Goal: Transaction & Acquisition: Purchase product/service

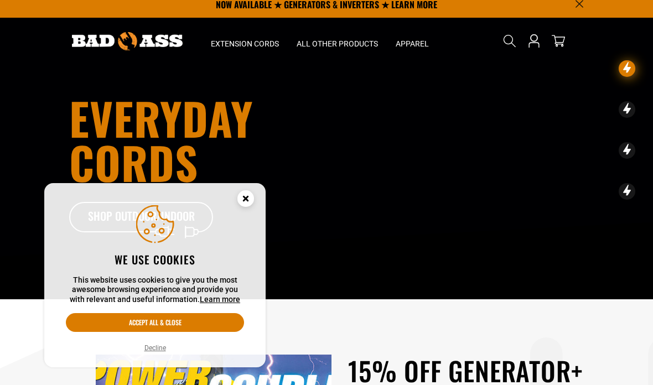
scroll to position [28, 0]
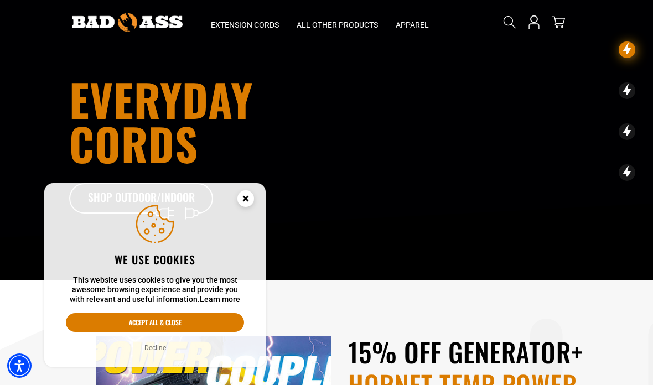
click at [241, 207] on circle "Cookie Consent" at bounding box center [245, 198] width 17 height 17
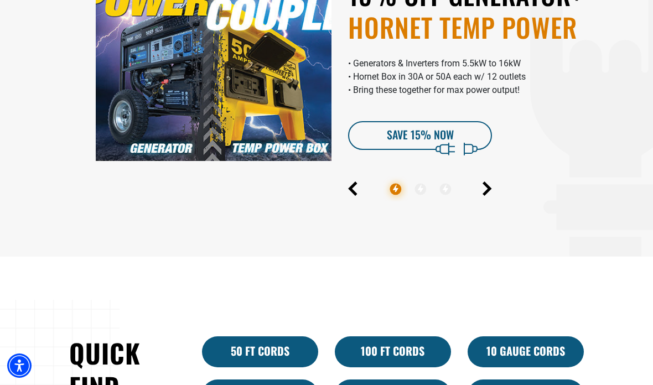
scroll to position [383, 0]
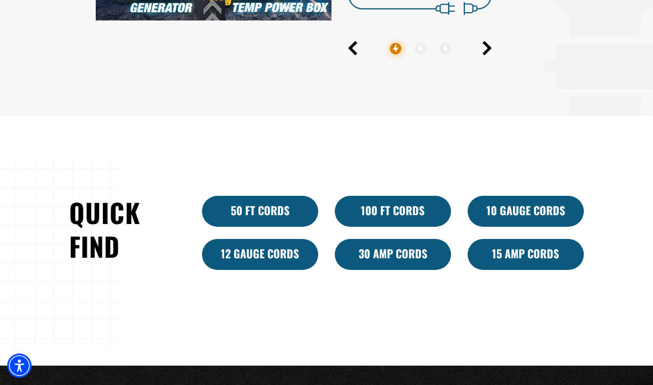
click at [241, 227] on link "50 ft cords" at bounding box center [260, 211] width 116 height 31
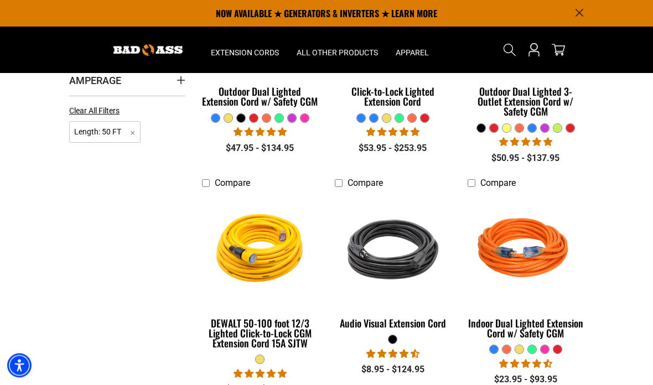
scroll to position [333, 0]
click at [244, 246] on img at bounding box center [260, 248] width 120 height 107
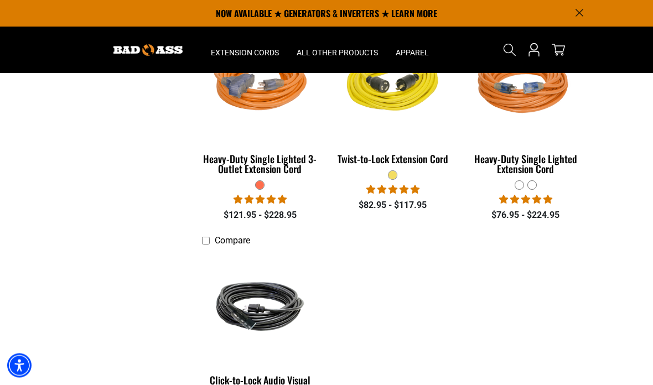
scroll to position [1643, 0]
click at [226, 299] on img at bounding box center [260, 307] width 120 height 72
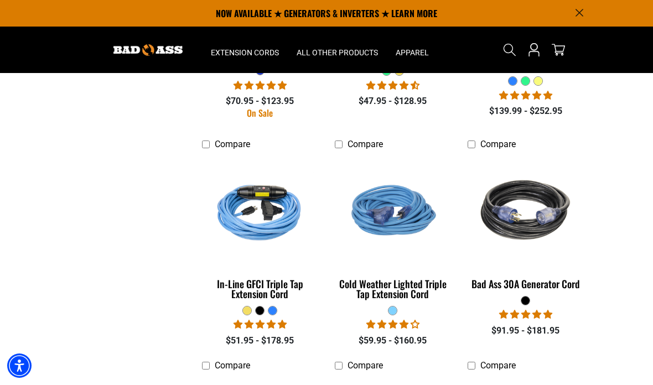
scroll to position [1295, 0]
click at [515, 203] on img at bounding box center [526, 210] width 120 height 107
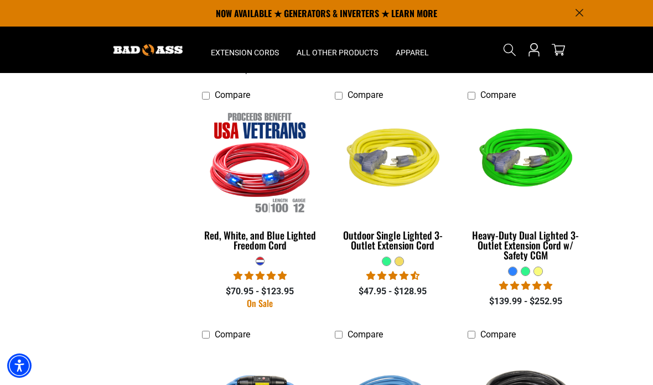
scroll to position [1105, 0]
click at [248, 167] on img at bounding box center [260, 161] width 120 height 107
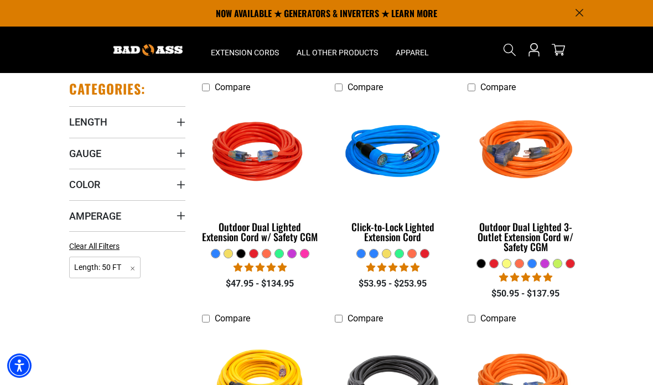
scroll to position [196, 0]
click at [370, 158] on img at bounding box center [393, 153] width 120 height 107
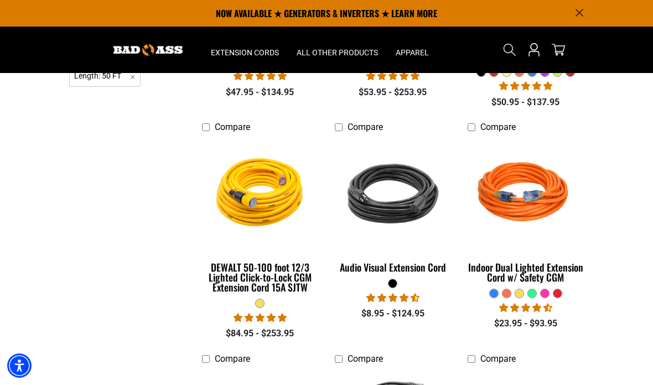
scroll to position [390, 0]
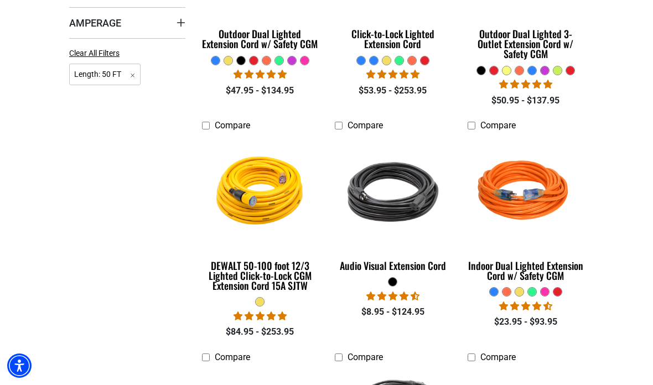
click at [244, 190] on img at bounding box center [260, 191] width 120 height 107
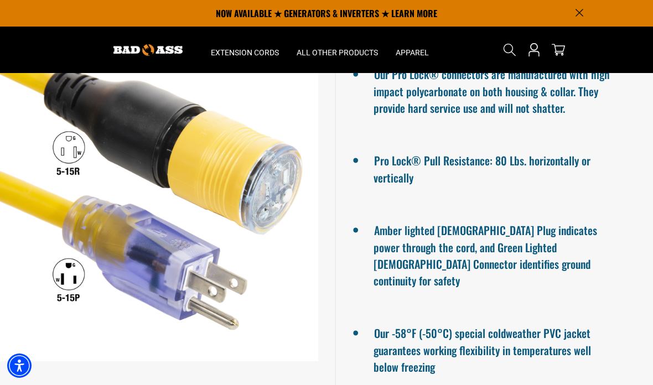
scroll to position [959, 0]
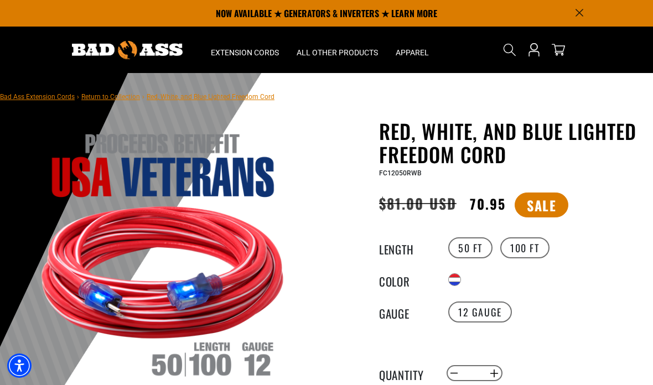
click at [164, 294] on img at bounding box center [163, 252] width 261 height 261
click at [330, 59] on summary "All Other Products" at bounding box center [337, 50] width 99 height 46
click at [329, 54] on span "All Other Products" at bounding box center [337, 53] width 81 height 10
click at [411, 48] on span "Apparel" at bounding box center [412, 53] width 33 height 10
click at [337, 52] on span "All Other Products" at bounding box center [337, 53] width 81 height 10
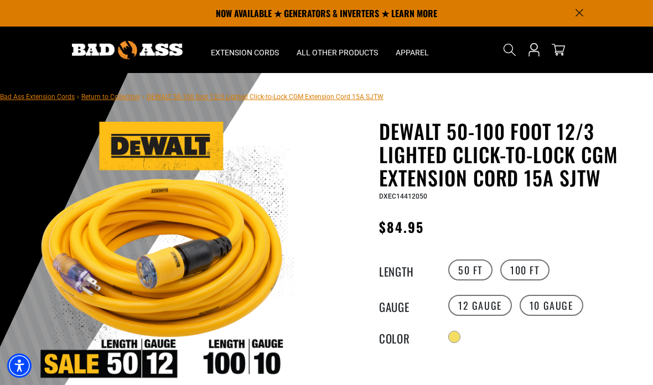
click at [101, 49] on img at bounding box center [127, 50] width 111 height 18
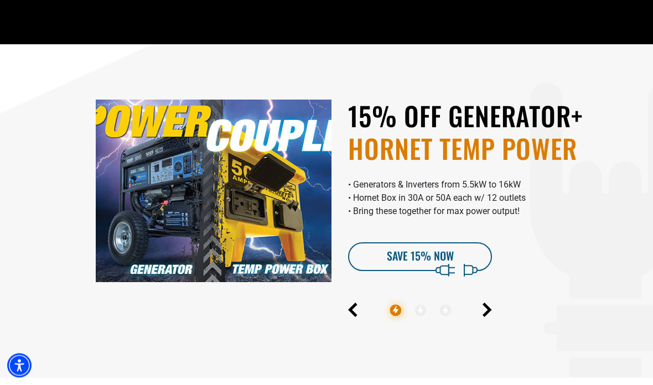
scroll to position [264, 0]
click at [383, 271] on link "SAVE 15% Now" at bounding box center [420, 256] width 144 height 29
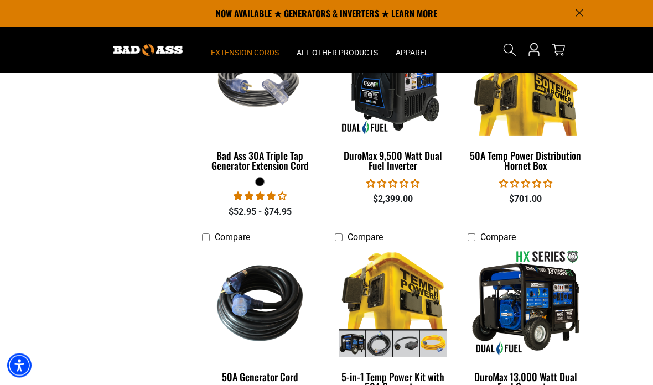
scroll to position [1363, 0]
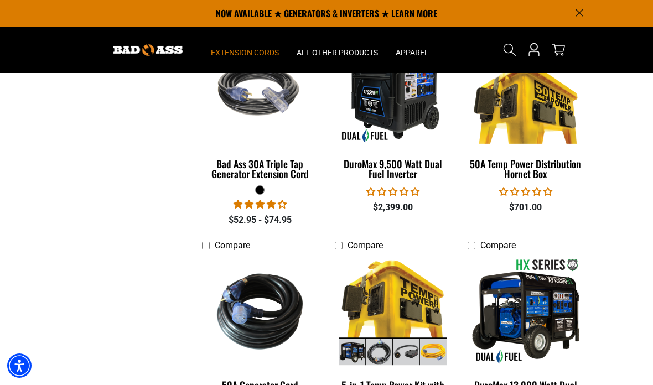
click at [247, 169] on div "Bad Ass 30A Triple Tap Generator Extension Cord" at bounding box center [260, 169] width 116 height 20
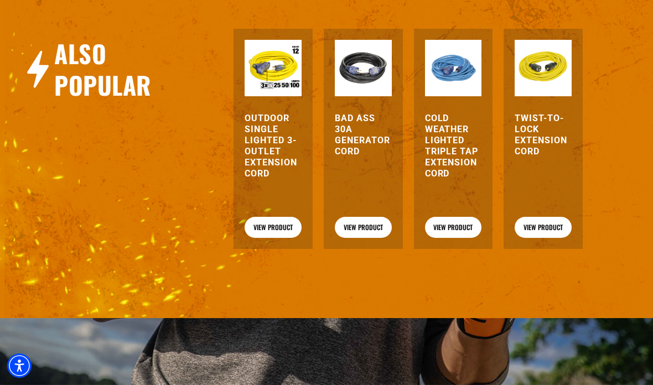
scroll to position [1431, 0]
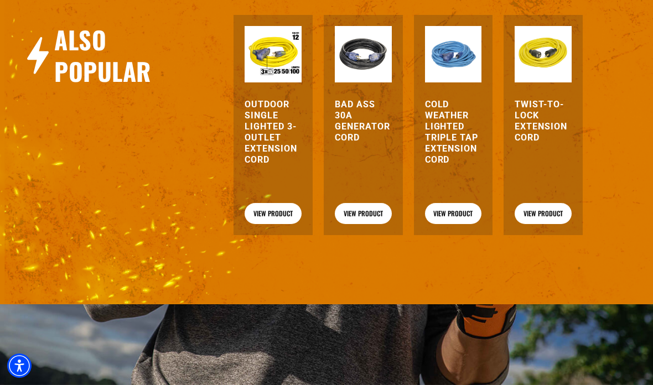
click at [350, 217] on link "View Product" at bounding box center [363, 213] width 57 height 21
click at [539, 224] on link "View Product" at bounding box center [543, 213] width 57 height 21
click at [267, 222] on link "View Product" at bounding box center [273, 213] width 57 height 21
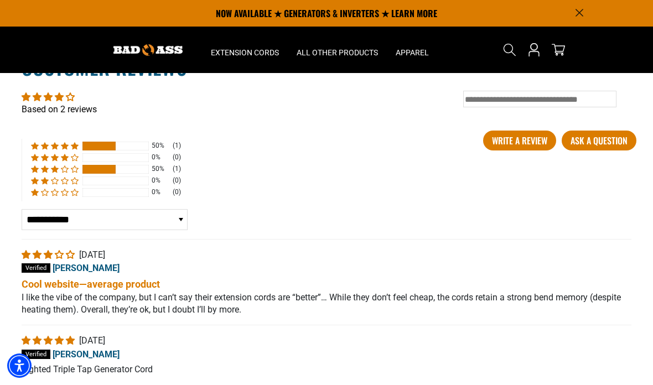
scroll to position [1894, 0]
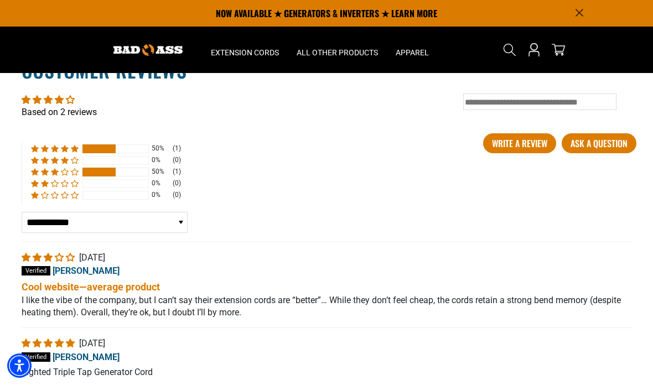
click at [55, 233] on select "**********" at bounding box center [105, 222] width 166 height 21
click at [99, 177] on div at bounding box center [98, 172] width 33 height 9
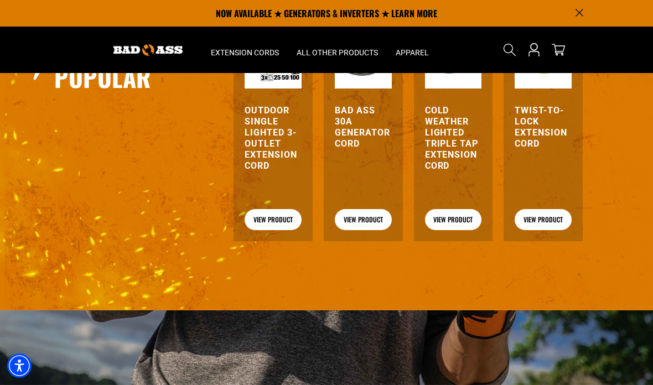
scroll to position [1423, 0]
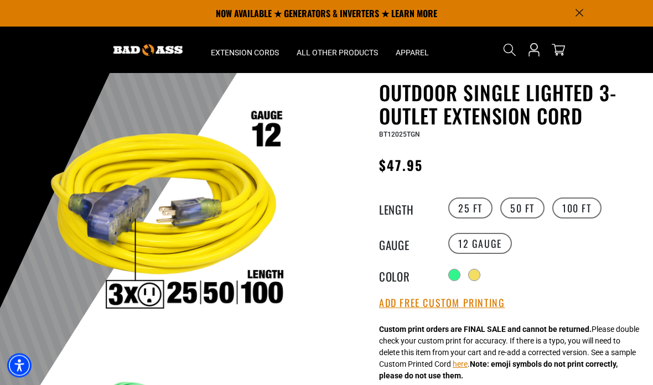
scroll to position [39, 0]
click at [514, 210] on label "50 FT" at bounding box center [522, 208] width 44 height 21
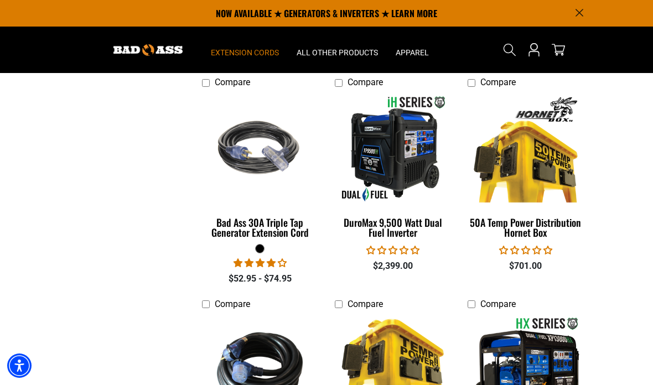
scroll to position [1303, 0]
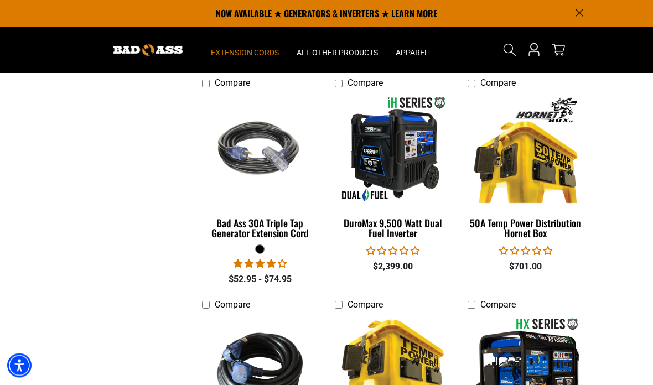
click at [242, 225] on div "Bad Ass 30A Triple Tap Generator Extension Cord" at bounding box center [260, 229] width 116 height 20
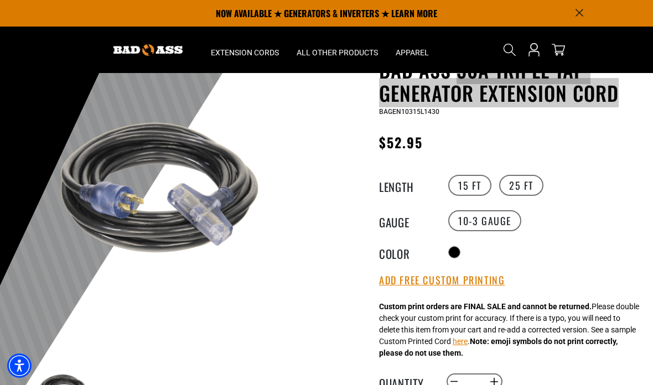
scroll to position [56, 0]
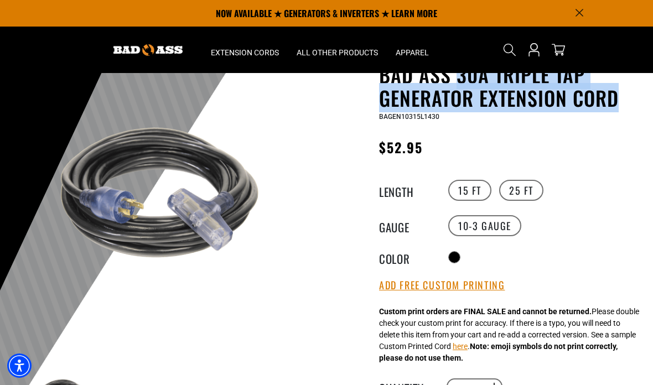
click at [518, 186] on label "25 FT" at bounding box center [521, 190] width 44 height 21
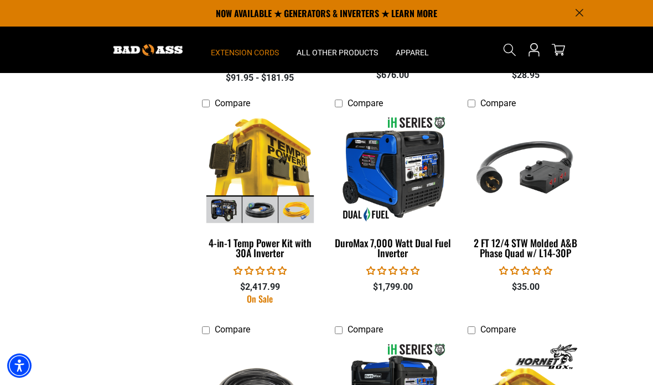
scroll to position [1057, 0]
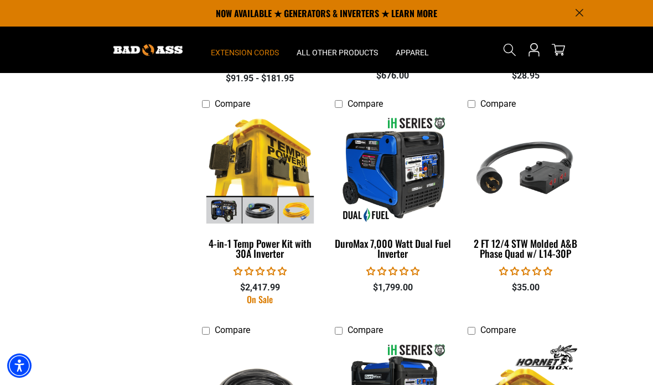
click at [506, 250] on div "2 FT 12/4 STW Molded A&B Phase Quad w/ L14-30P" at bounding box center [526, 249] width 116 height 20
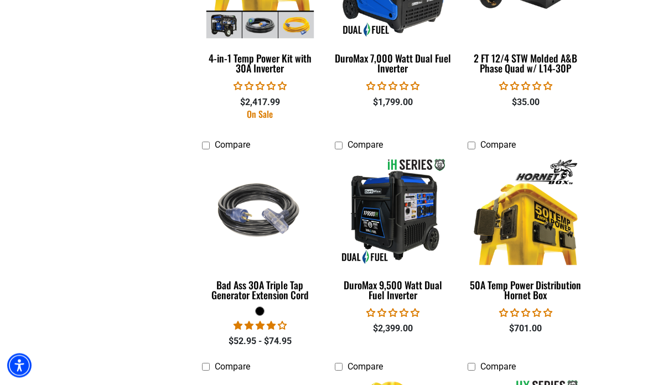
scroll to position [1242, 0]
click at [259, 294] on div "Bad Ass 30A Triple Tap Generator Extension Cord" at bounding box center [260, 290] width 116 height 20
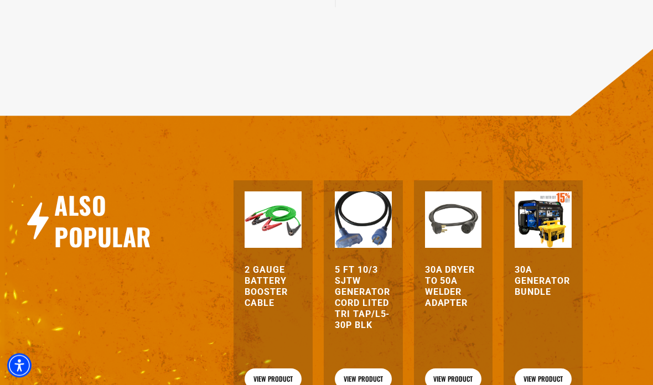
scroll to position [877, 0]
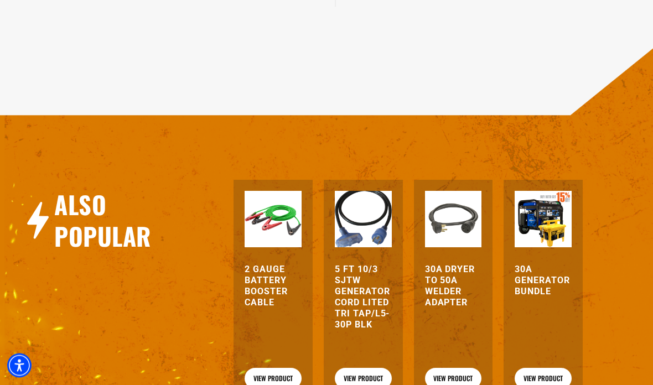
click at [346, 314] on h3 "5 FT 10/3 SJTW Generator Cord Lited Tri Tap/L5-30P Blk" at bounding box center [363, 298] width 57 height 66
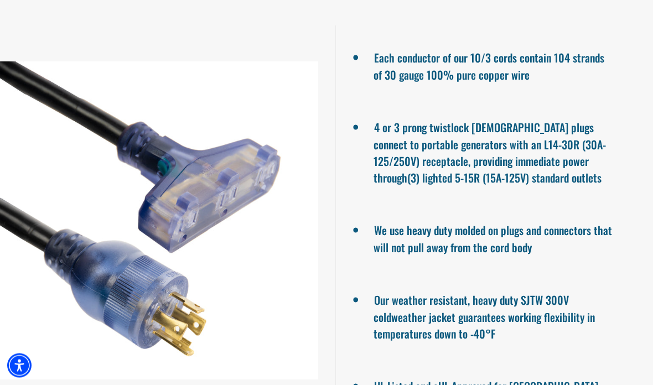
scroll to position [857, 0]
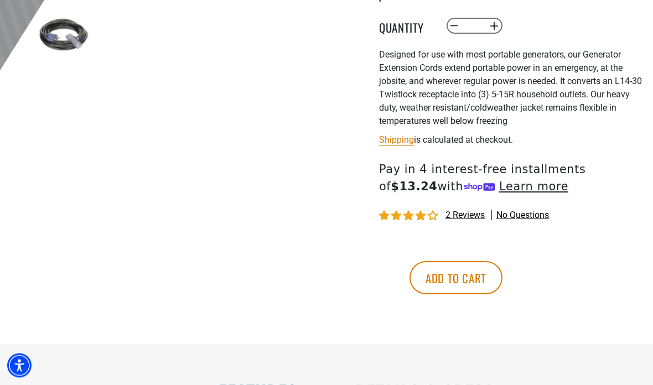
click at [503, 277] on button "Add to cart" at bounding box center [456, 278] width 93 height 33
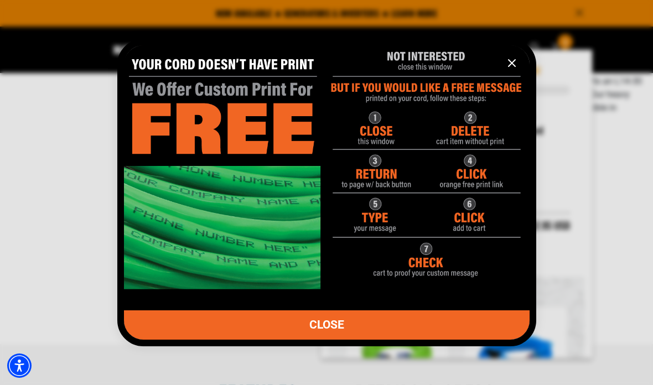
click at [287, 319] on link "CLOSE" at bounding box center [327, 324] width 406 height 29
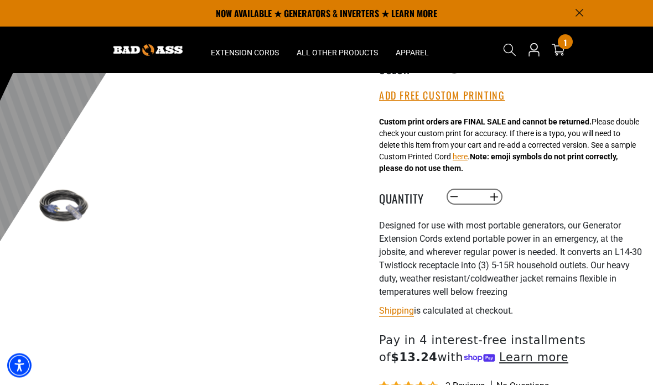
scroll to position [245, 0]
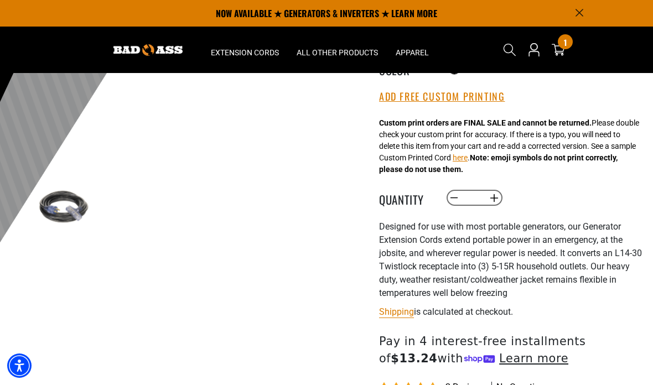
click at [567, 46] on span "1" at bounding box center [565, 42] width 3 height 8
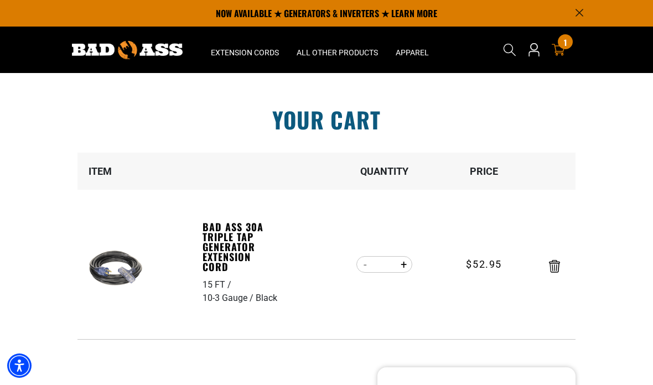
click at [566, 46] on span "1" at bounding box center [565, 42] width 3 height 8
click at [556, 272] on icon "Remove Bad Ass 30A Triple Tap Generator Extension Cord - 15 FT / 10-3 Gauge / B…" at bounding box center [554, 266] width 11 height 13
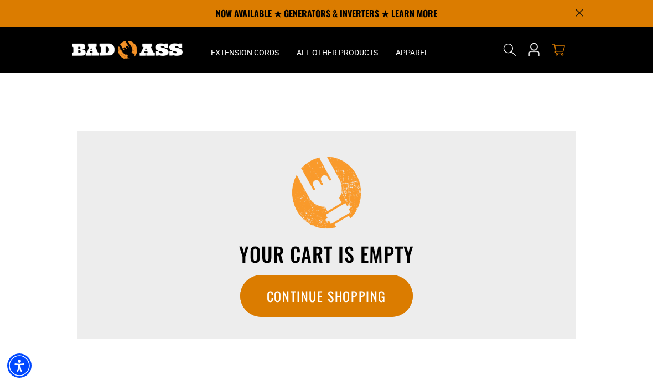
click at [276, 286] on link "Continue Shopping" at bounding box center [326, 296] width 173 height 42
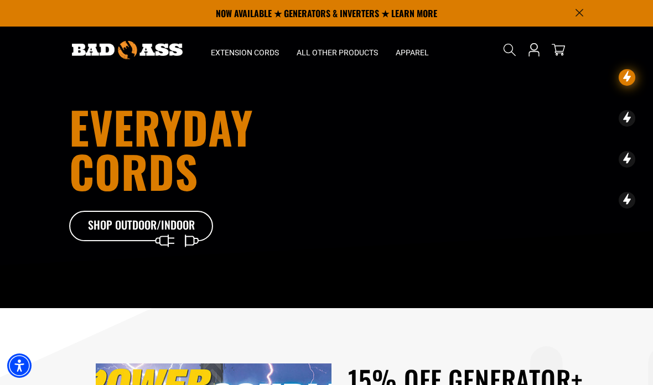
click at [101, 51] on img at bounding box center [127, 50] width 111 height 18
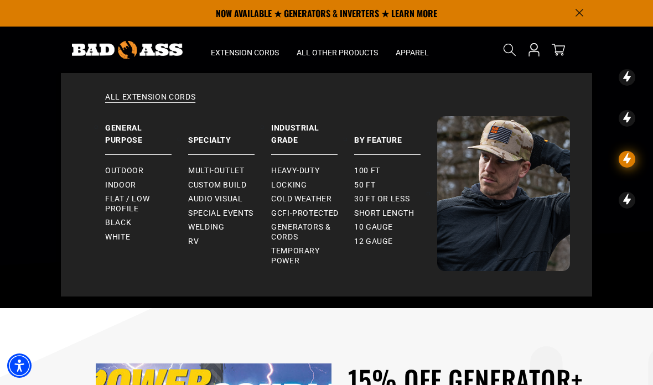
click at [113, 170] on span "Outdoor" at bounding box center [124, 171] width 38 height 10
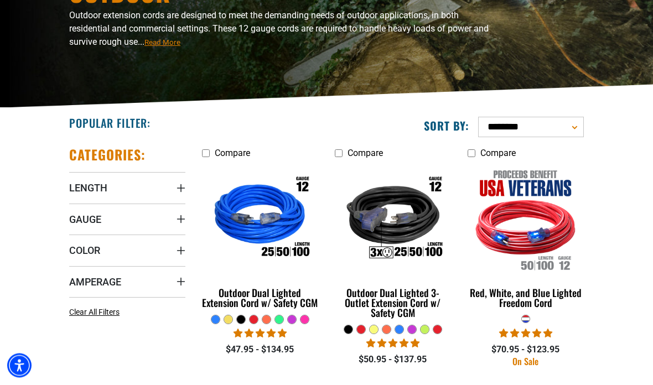
scroll to position [131, 0]
click at [244, 303] on div "Outdoor Dual Lighted Extension Cord w/ Safety CGM" at bounding box center [260, 298] width 116 height 20
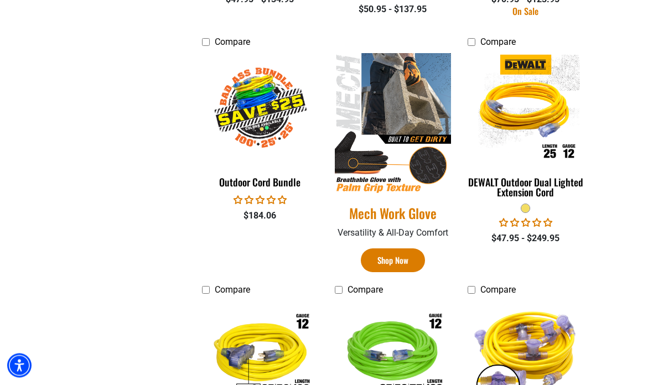
scroll to position [481, 0]
click at [240, 184] on div "Outdoor Cord Bundle" at bounding box center [260, 182] width 116 height 10
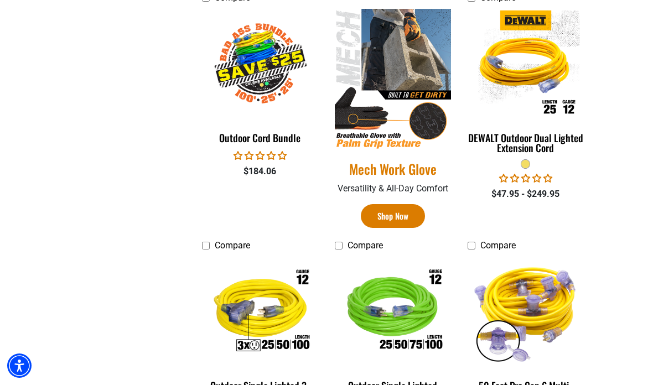
click at [363, 140] on img at bounding box center [393, 79] width 116 height 141
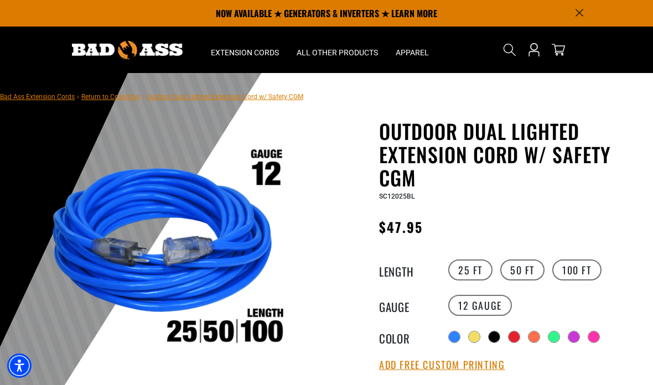
click at [580, 272] on label "100 FT" at bounding box center [576, 270] width 49 height 21
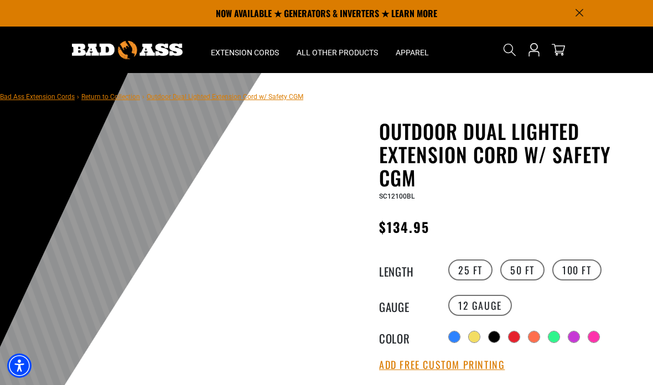
scroll to position [15, 0]
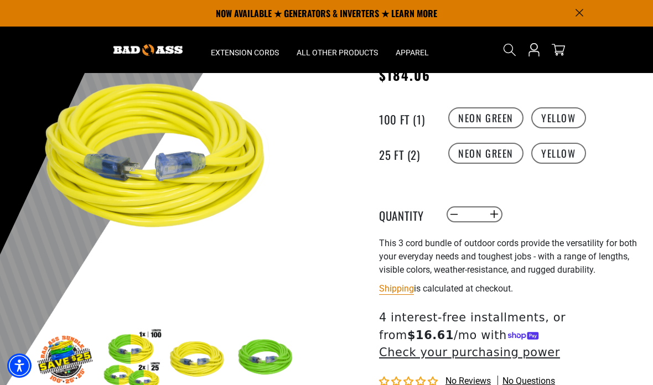
scroll to position [91, 0]
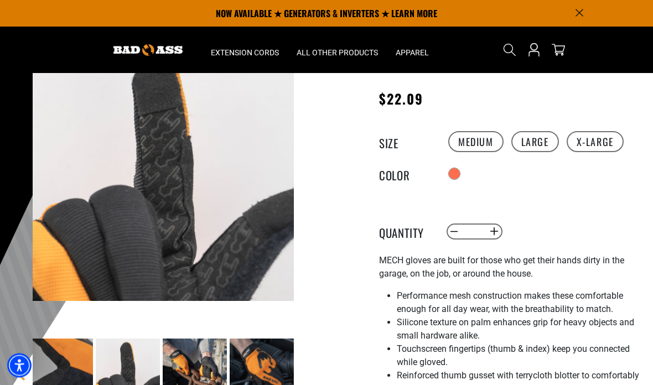
scroll to position [82, 0]
click at [594, 146] on label "X-Large" at bounding box center [595, 141] width 57 height 21
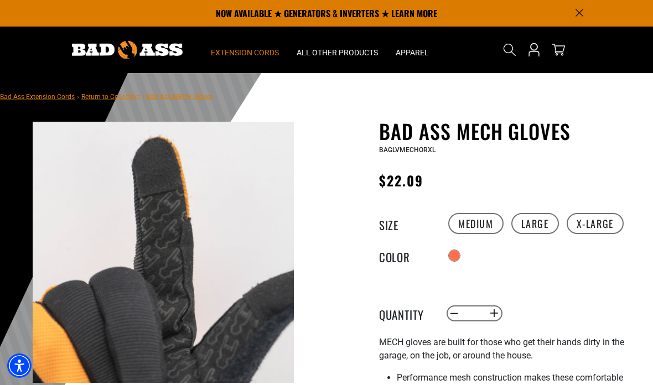
click at [238, 48] on span "Extension Cords" at bounding box center [245, 53] width 68 height 10
click at [235, 53] on span "Extension Cords" at bounding box center [245, 53] width 68 height 10
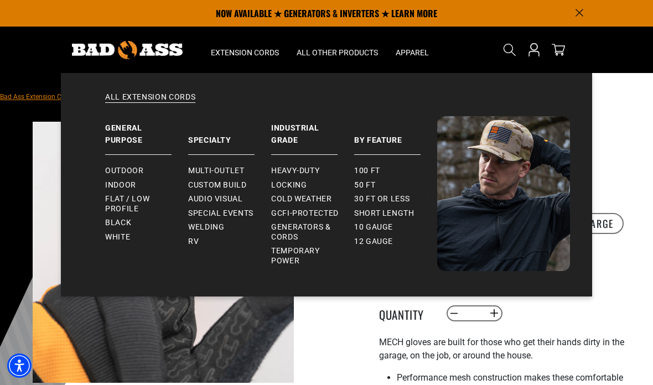
click at [318, 61] on div "All Other Products Plugs & Connectors Twist Lock Straight Blade" at bounding box center [337, 182] width 99 height 244
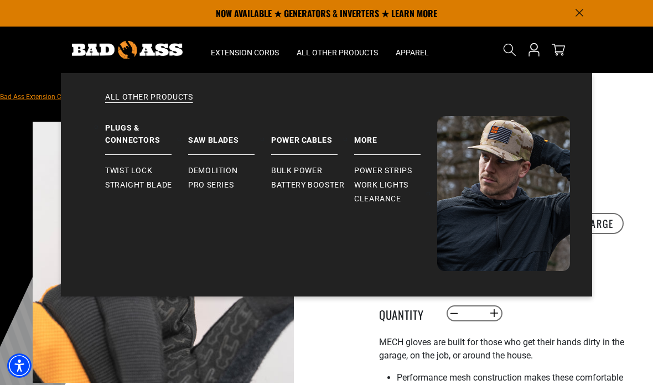
click at [372, 203] on span "Clearance" at bounding box center [377, 199] width 47 height 10
click at [376, 172] on span "Power Strips" at bounding box center [383, 171] width 58 height 10
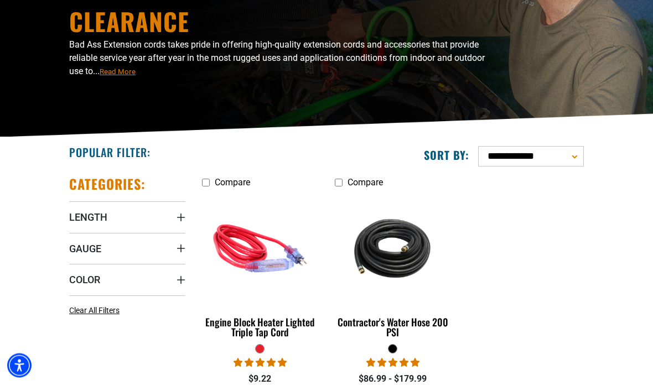
scroll to position [102, 0]
click at [234, 256] on img at bounding box center [260, 248] width 120 height 107
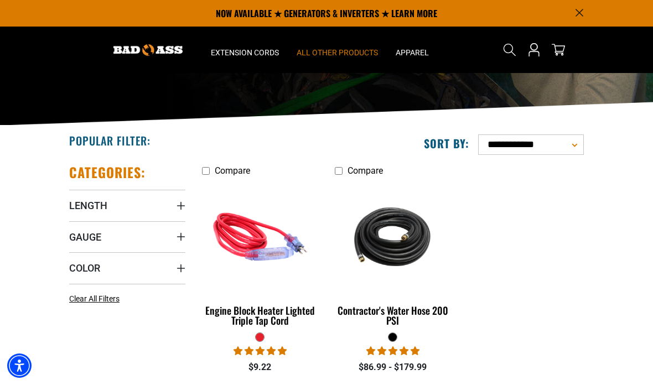
scroll to position [112, 0]
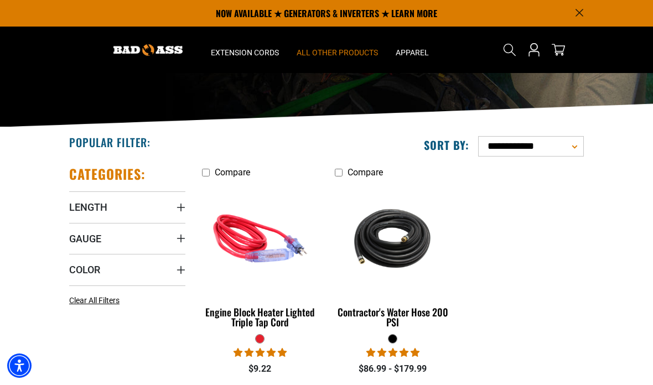
click at [332, 56] on span "All Other Products" at bounding box center [337, 53] width 81 height 10
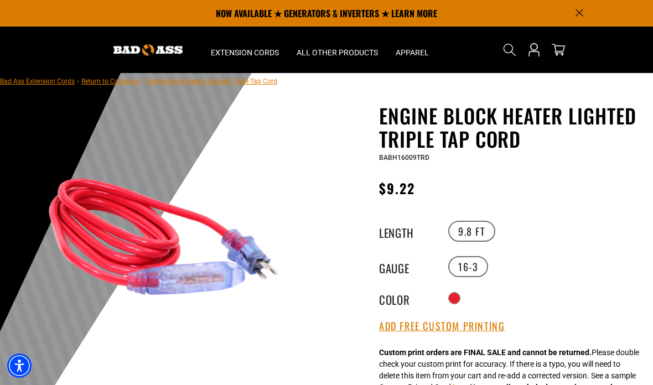
scroll to position [19, 0]
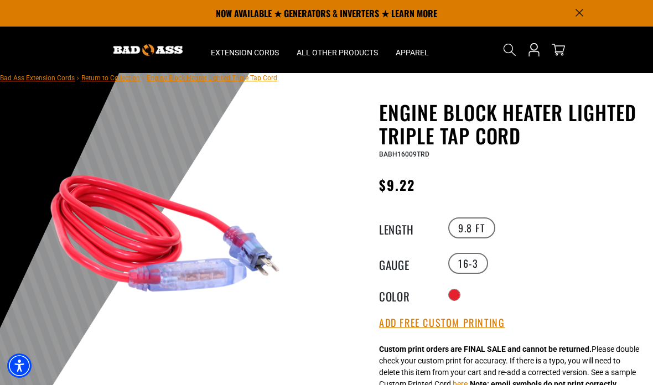
click at [169, 290] on img at bounding box center [164, 233] width 261 height 261
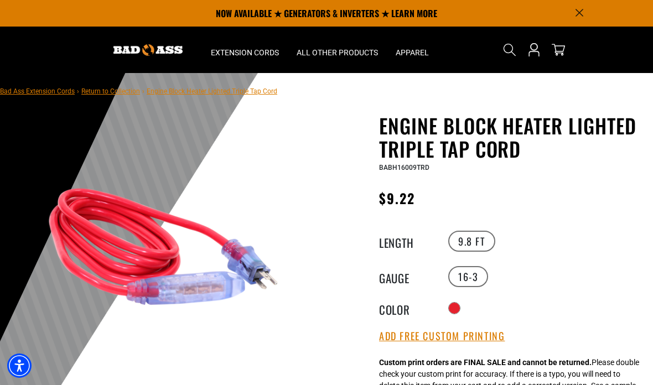
scroll to position [0, 0]
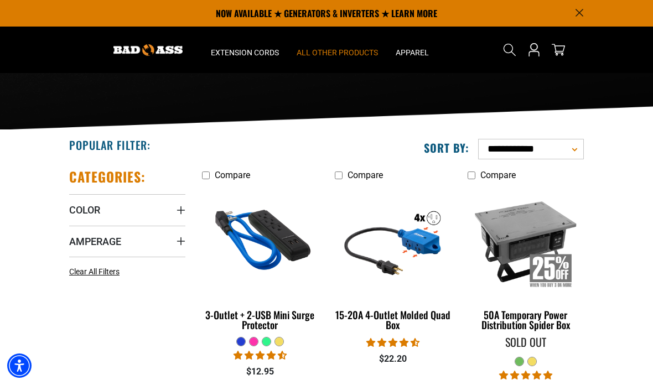
scroll to position [108, 0]
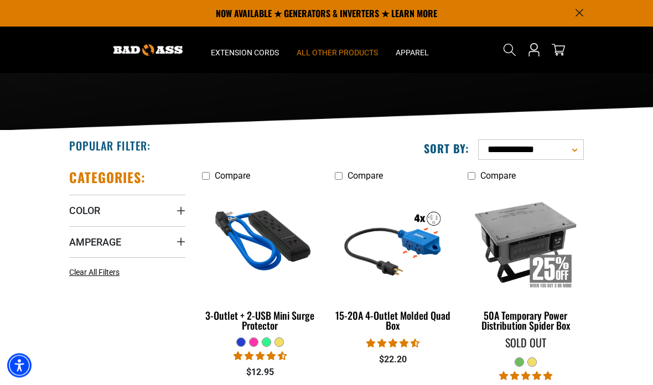
click at [247, 315] on div "3-Outlet + 2-USB Mini Surge Protector" at bounding box center [260, 321] width 116 height 20
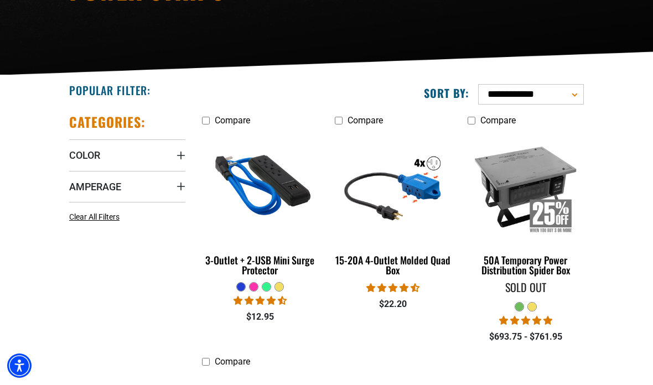
scroll to position [165, 0]
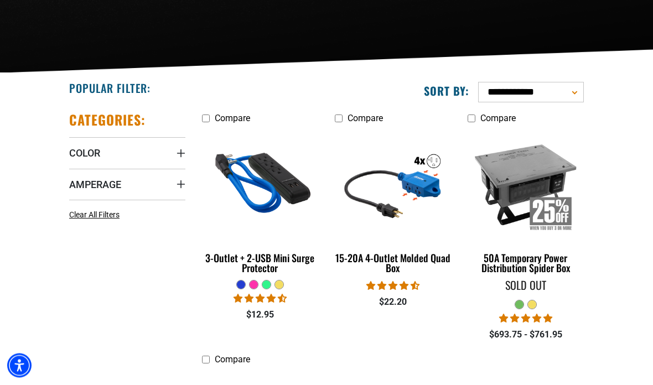
click at [356, 260] on div "15-20A 4-Outlet Molded Quad Box" at bounding box center [393, 263] width 116 height 20
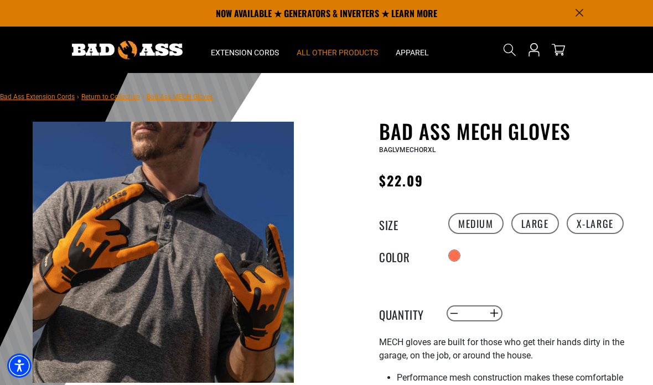
click at [329, 53] on span "All Other Products" at bounding box center [337, 53] width 81 height 10
click at [319, 55] on span "All Other Products" at bounding box center [337, 53] width 81 height 10
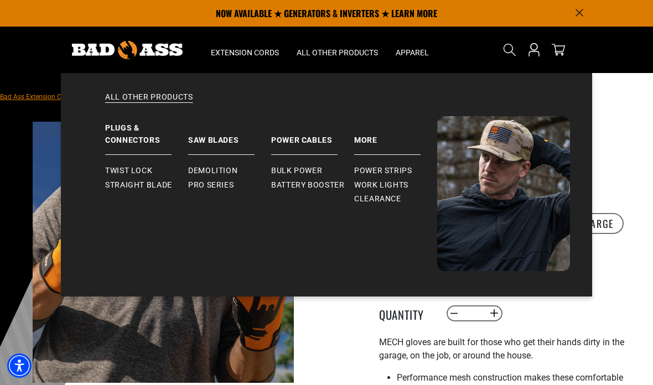
click at [283, 184] on span "Battery Booster" at bounding box center [308, 185] width 74 height 10
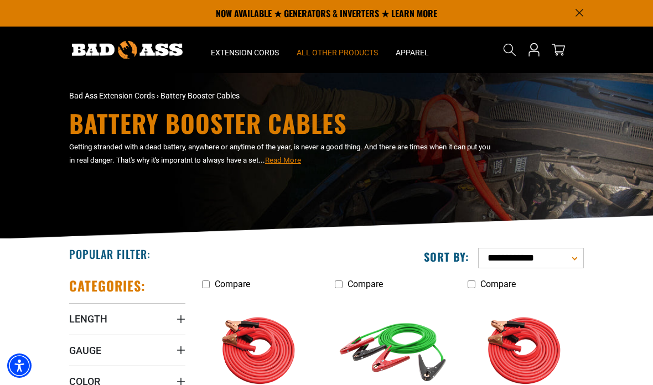
click at [325, 50] on span "All Other Products" at bounding box center [337, 53] width 81 height 10
click at [318, 50] on span "All Other Products" at bounding box center [337, 53] width 81 height 10
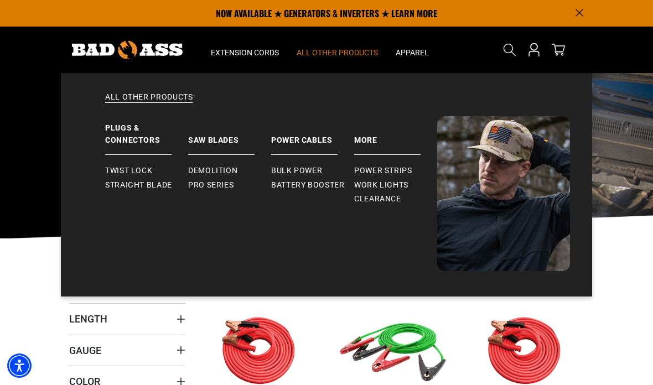
click at [124, 168] on span "Twist Lock" at bounding box center [128, 171] width 47 height 10
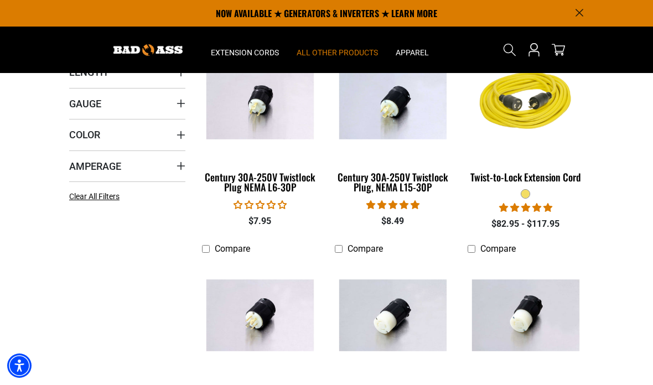
scroll to position [245, 0]
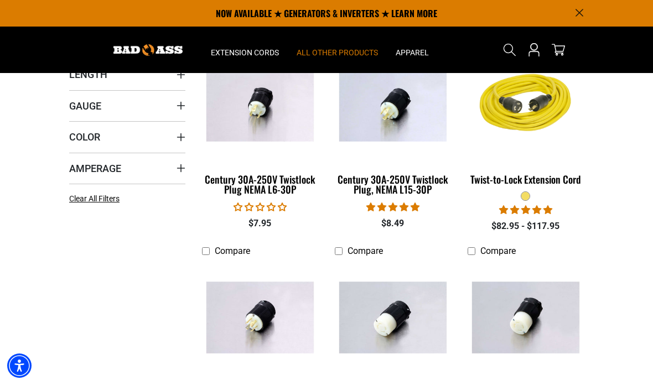
click at [246, 183] on div "Century 30A-250V Twistlock Plug NEMA L6-30P" at bounding box center [260, 184] width 116 height 20
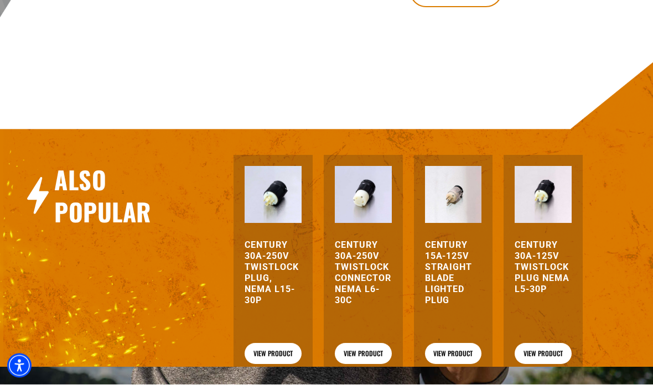
scroll to position [470, 0]
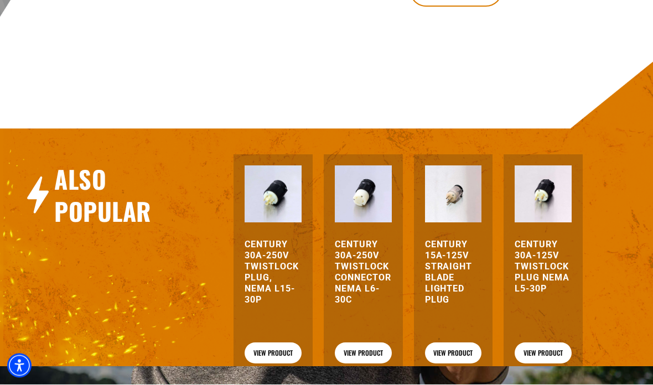
click at [264, 286] on h3 "Century 30A-250V Twistlock Plug, NEMA L15-30P" at bounding box center [273, 273] width 57 height 66
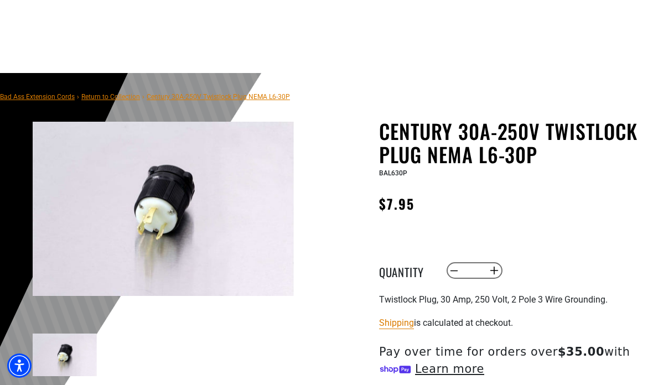
scroll to position [515, 0]
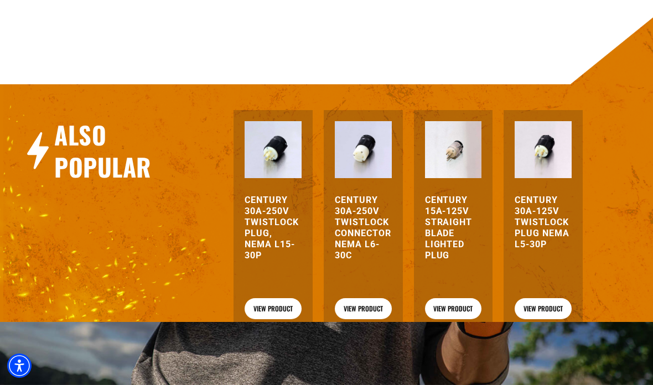
click at [437, 238] on h3 "Century 15A-125V Straight Blade Lighted Plug" at bounding box center [453, 228] width 57 height 66
click at [540, 230] on h3 "Century 30A-125V Twistlock Plug NEMA L5-30P" at bounding box center [543, 222] width 57 height 55
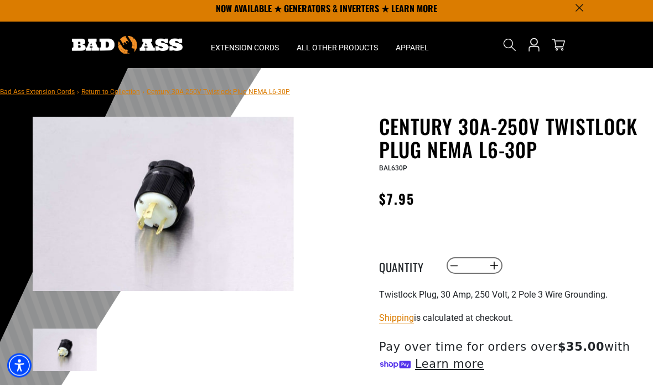
scroll to position [0, 0]
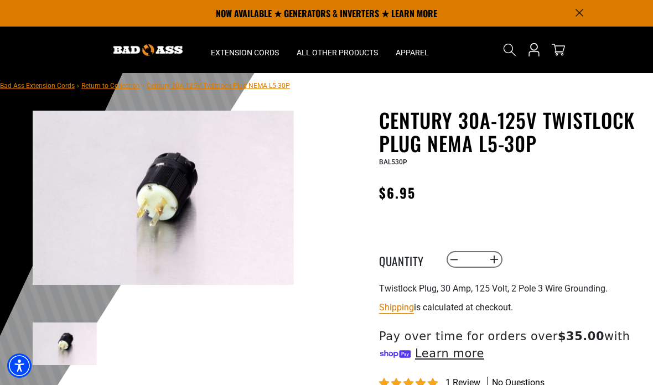
scroll to position [7, 0]
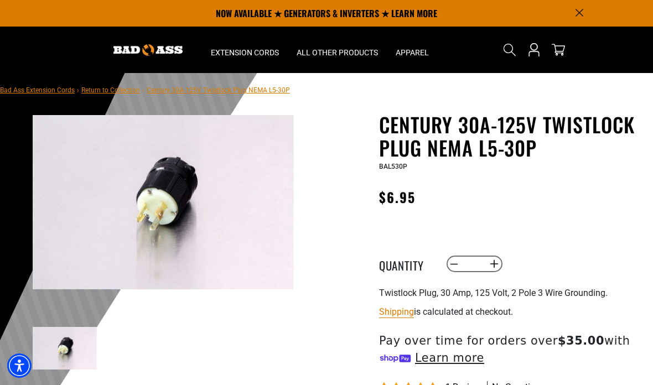
click at [159, 208] on img at bounding box center [163, 202] width 261 height 174
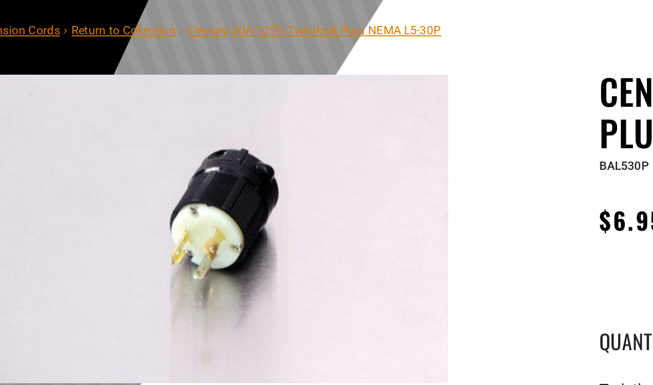
scroll to position [0, 0]
